Goal: Navigation & Orientation: Find specific page/section

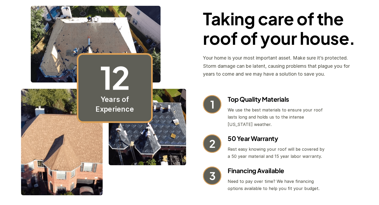
scroll to position [630, 0]
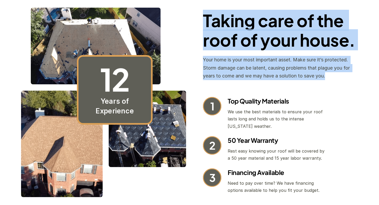
drag, startPoint x: 204, startPoint y: 20, endPoint x: 328, endPoint y: 78, distance: 137.0
click at [328, 78] on div "Taking care of the roof of your house. Your home is your most important asset. …" at bounding box center [280, 45] width 155 height 69
copy div "Taking care of the roof of your house. Your home is your most important asset. …"
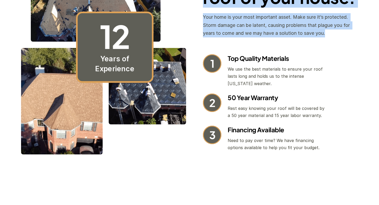
scroll to position [676, 0]
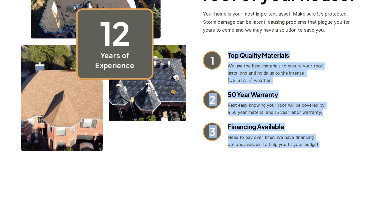
drag, startPoint x: 229, startPoint y: 56, endPoint x: 321, endPoint y: 144, distance: 127.1
click at [321, 144] on div "1 Top Quality Materials We use the best materials to ensure your roof lasts lon…" at bounding box center [280, 99] width 155 height 97
copy div "Top Quality Materials We use the best materials to ensure your roof lasts long …"
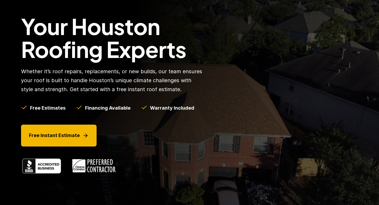
scroll to position [0, 0]
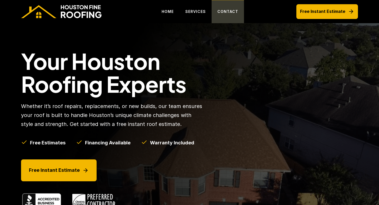
click at [229, 9] on p "CONTACT" at bounding box center [228, 11] width 21 height 6
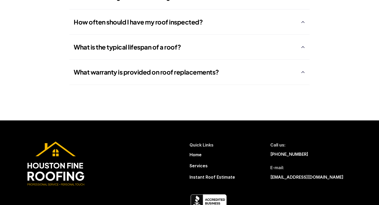
scroll to position [505, 0]
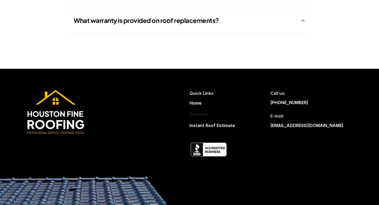
click at [197, 117] on p "Services" at bounding box center [199, 114] width 18 height 7
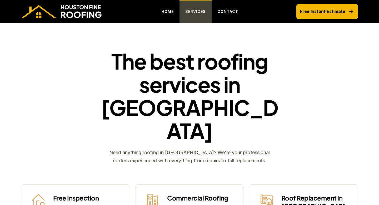
click at [197, 13] on p "SERVICES" at bounding box center [195, 11] width 21 height 6
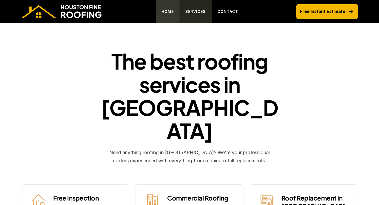
click at [171, 14] on p "HOME" at bounding box center [168, 11] width 12 height 6
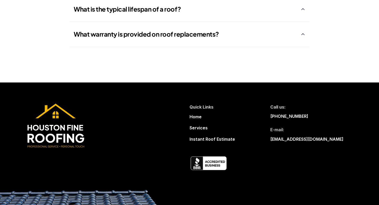
scroll to position [1350, 0]
